Goal: Task Accomplishment & Management: Manage account settings

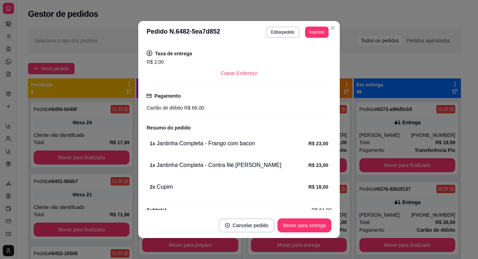
scroll to position [151, 0]
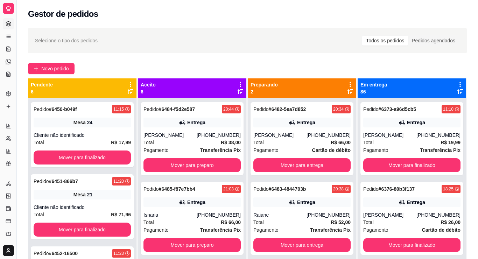
click at [355, 72] on div "Novo pedido" at bounding box center [247, 68] width 439 height 11
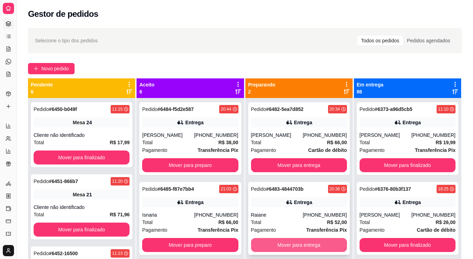
click at [299, 244] on button "Mover para entrega" at bounding box center [299, 245] width 96 height 14
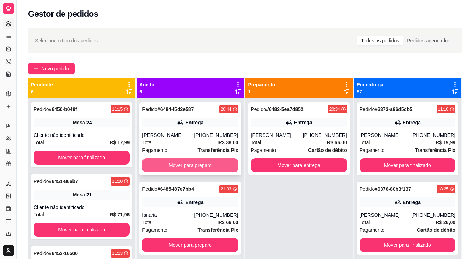
click at [200, 169] on button "Mover para preparo" at bounding box center [190, 165] width 96 height 14
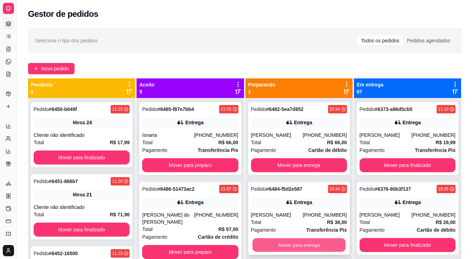
click at [309, 242] on button "Mover para entrega" at bounding box center [298, 245] width 93 height 14
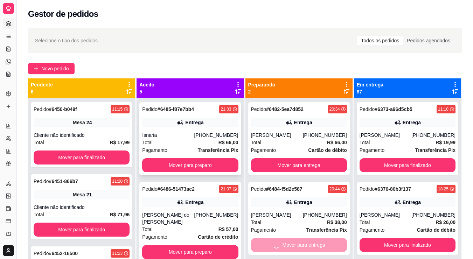
click at [190, 142] on div "Total R$ 66,00" at bounding box center [190, 143] width 96 height 8
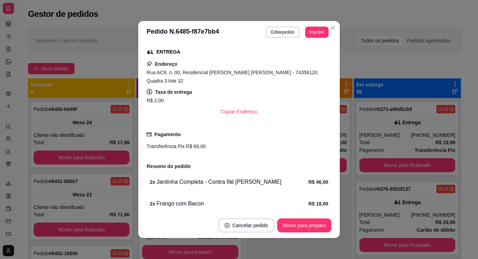
scroll to position [130, 0]
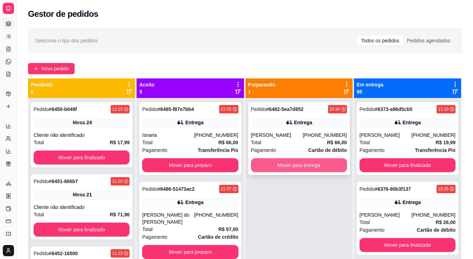
click at [303, 165] on button "Mover para entrega" at bounding box center [299, 165] width 96 height 14
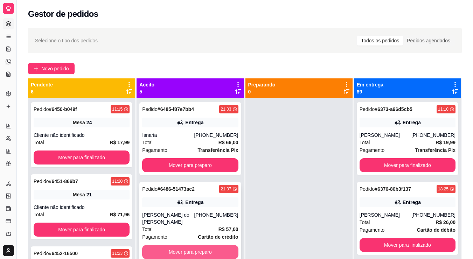
click at [220, 250] on button "Mover para preparo" at bounding box center [190, 252] width 96 height 14
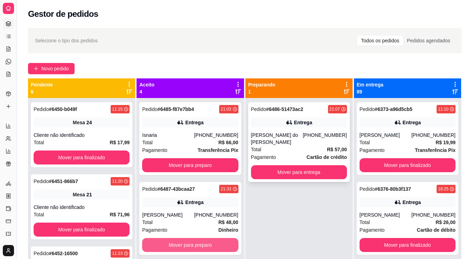
click at [286, 165] on button "Mover para entrega" at bounding box center [299, 172] width 96 height 14
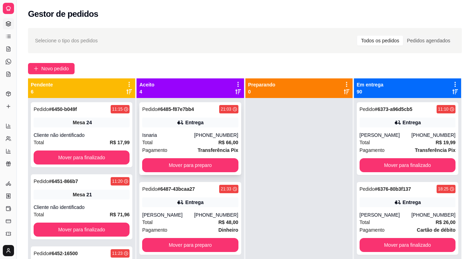
click at [218, 140] on strong "R$ 66,00" at bounding box center [228, 143] width 20 height 6
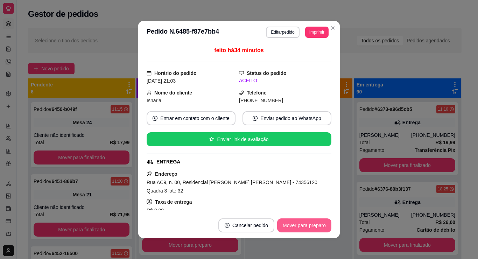
click at [314, 224] on button "Mover para preparo" at bounding box center [304, 225] width 54 height 14
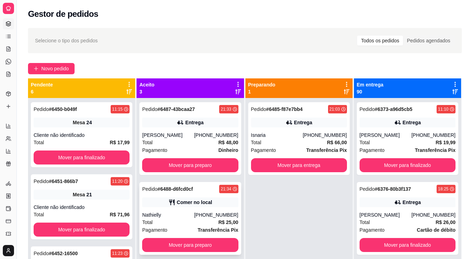
click at [194, 212] on div "Nathielly" at bounding box center [168, 214] width 52 height 7
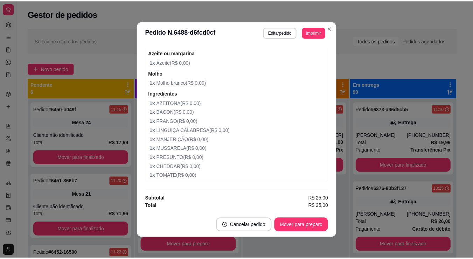
scroll to position [124, 0]
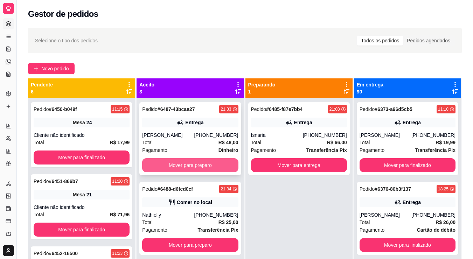
click at [185, 167] on button "Mover para preparo" at bounding box center [190, 165] width 96 height 14
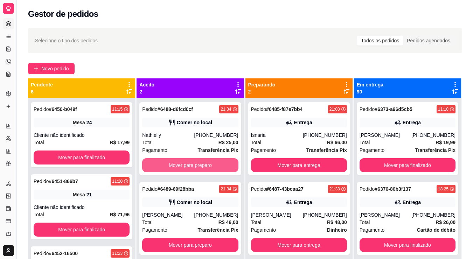
click at [185, 167] on button "Mover para preparo" at bounding box center [190, 165] width 96 height 14
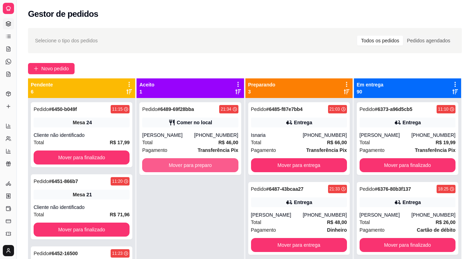
click at [185, 167] on button "Mover para preparo" at bounding box center [190, 165] width 96 height 14
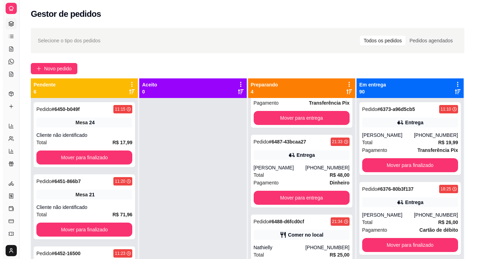
scroll to position [67, 0]
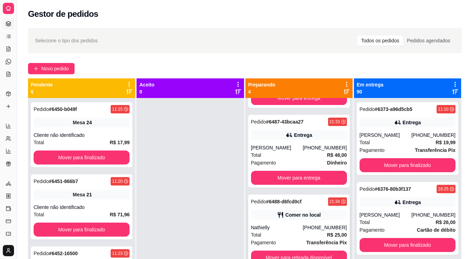
click at [311, 223] on div "Pedido # 6488-d6fcd0cf 21:34 [PERSON_NAME] no local Nathielly [PHONE_NUMBER] To…" at bounding box center [298, 230] width 101 height 73
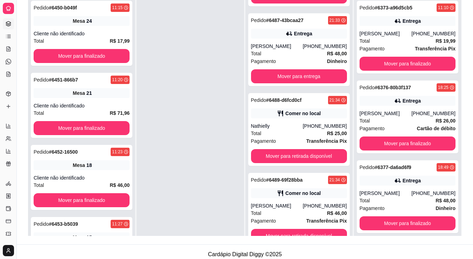
scroll to position [107, 0]
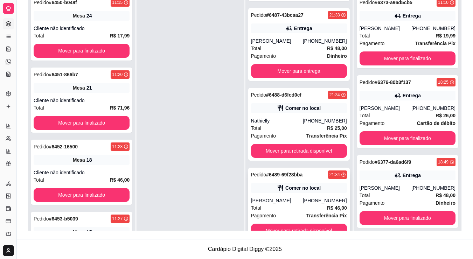
click at [308, 197] on div "Pedido # 6489-69f28bba 21:34 [PERSON_NAME] no local [PERSON_NAME] [PHONE_NUMBER…" at bounding box center [298, 204] width 101 height 73
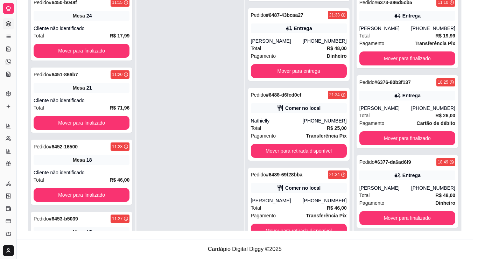
click at [301, 152] on div "feito há 7 minutos Horário do pedido [DATE] 21:34 Status do pedido PREPARANDO N…" at bounding box center [239, 128] width 185 height 164
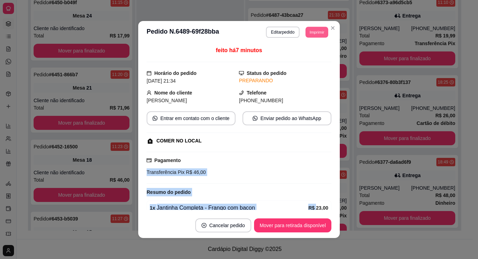
click at [311, 31] on button "Imprimir" at bounding box center [316, 32] width 23 height 11
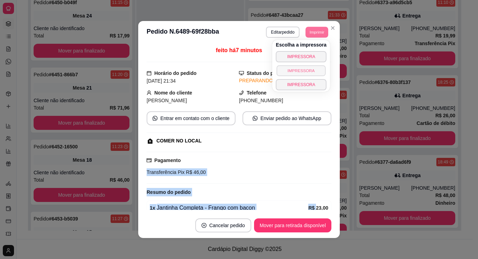
click at [297, 70] on button "IMPRESSORA" at bounding box center [300, 70] width 49 height 11
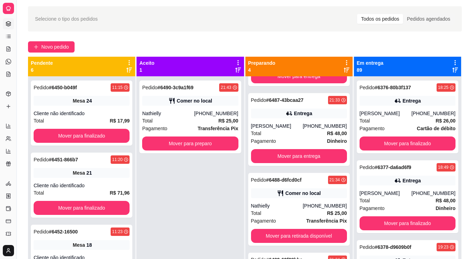
scroll to position [0, 0]
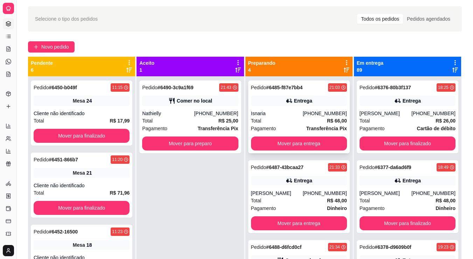
click at [304, 118] on div "Total R$ 66,00" at bounding box center [299, 121] width 96 height 8
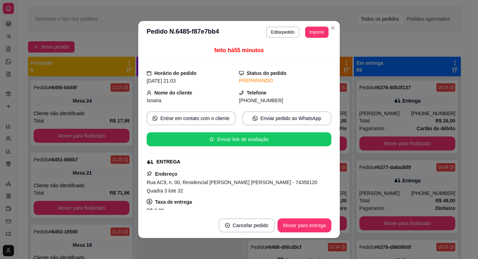
click at [368, 40] on div "Selecione o tipo dos pedidos Todos os pedidos Pedidos agendados Novo pedido Pen…" at bounding box center [245, 163] width 456 height 322
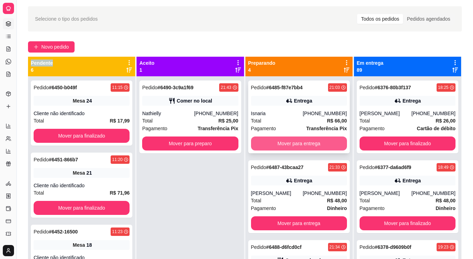
click at [311, 143] on button "Mover para entrega" at bounding box center [299, 143] width 96 height 14
click at [293, 142] on button "Mover para entrega" at bounding box center [299, 143] width 96 height 14
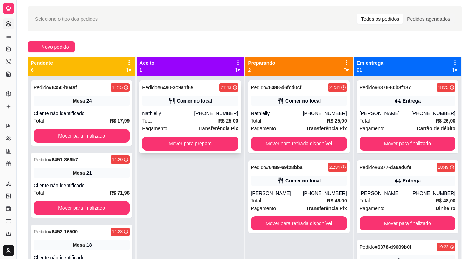
click at [208, 102] on div "Comer no local" at bounding box center [194, 100] width 35 height 7
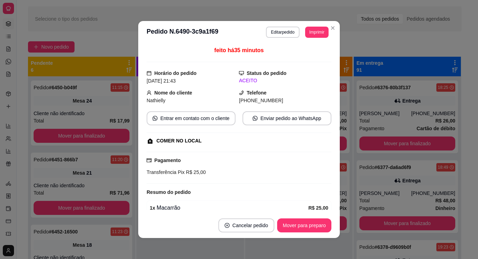
click at [313, 31] on button "Imprimir" at bounding box center [316, 32] width 23 height 11
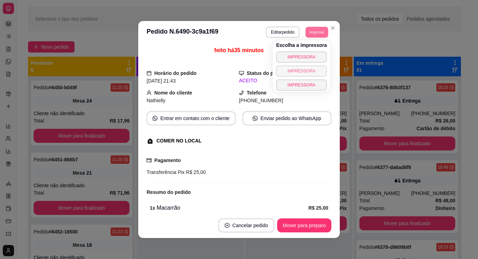
click at [304, 66] on button "IMPRESSORA" at bounding box center [301, 70] width 51 height 11
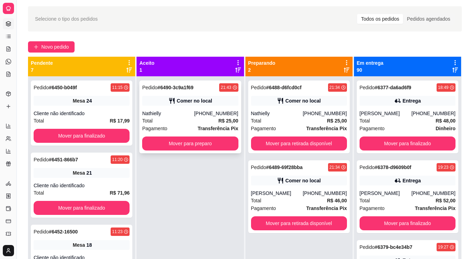
click at [176, 115] on div "Nathielly" at bounding box center [168, 113] width 52 height 7
click at [389, 117] on div "Total R$ 48,00" at bounding box center [407, 121] width 96 height 8
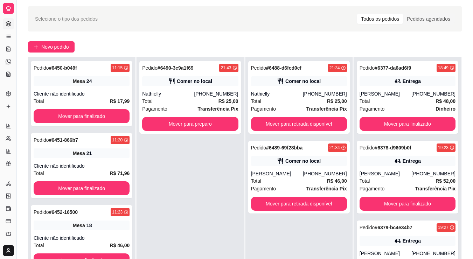
scroll to position [1, 0]
